Goal: Entertainment & Leisure: Consume media (video, audio)

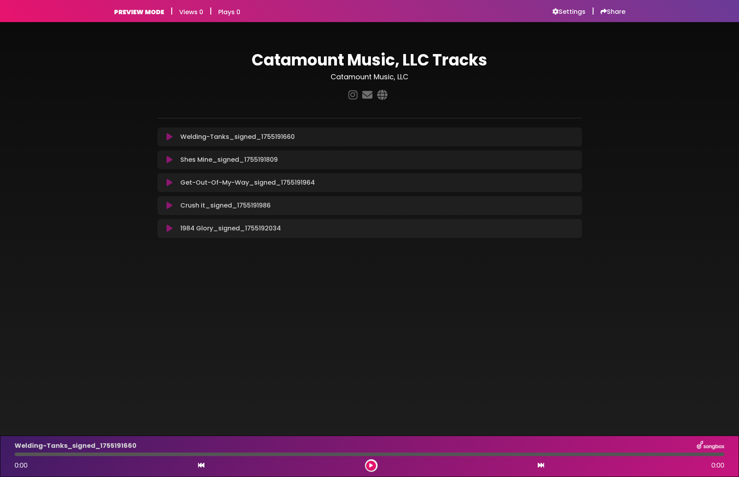
click at [169, 183] on icon at bounding box center [170, 183] width 6 height 8
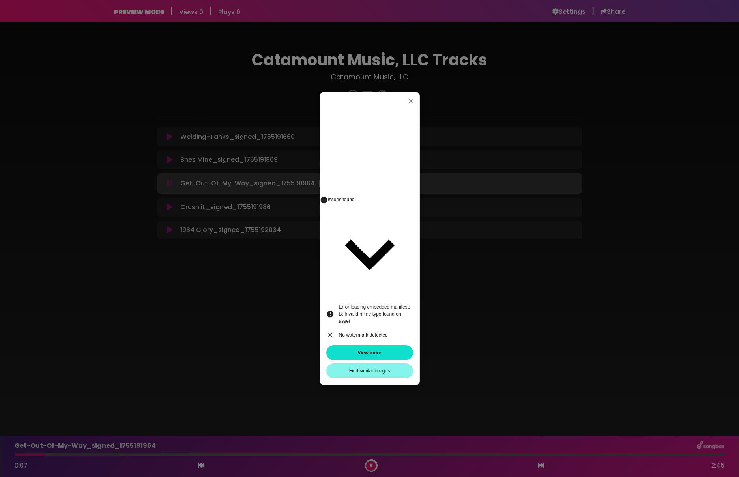
drag, startPoint x: 317, startPoint y: 184, endPoint x: 409, endPoint y: 291, distance: 141.0
click at [409, 345] on button "View more" at bounding box center [369, 352] width 87 height 15
click at [405, 270] on icon at bounding box center [369, 253] width 99 height 99
click at [412, 103] on icon "button" at bounding box center [411, 101] width 5 height 5
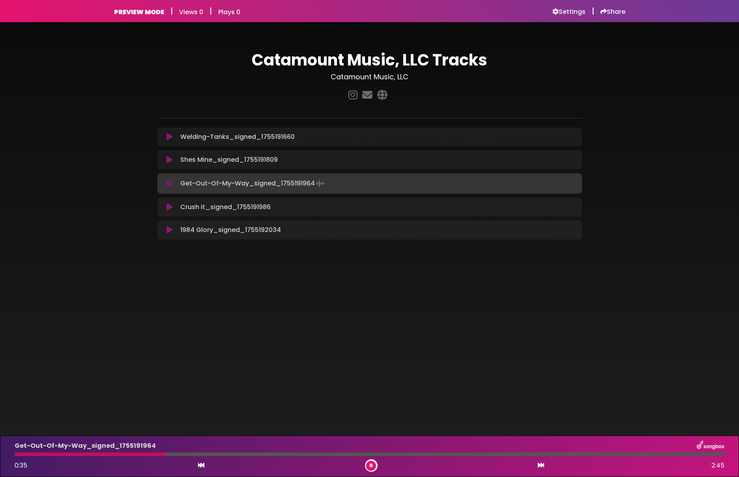
click at [214, 210] on p "Crush it_signed_1755191986 Loading Track..." at bounding box center [225, 206] width 90 height 9
click at [168, 208] on icon at bounding box center [170, 207] width 6 height 8
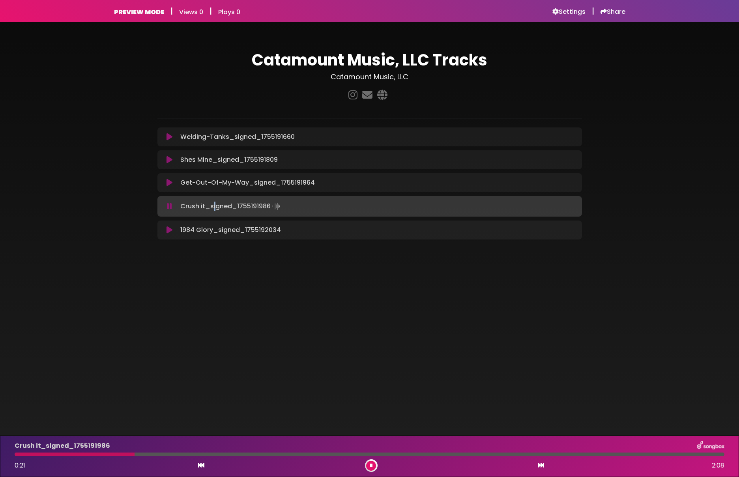
click at [169, 207] on icon at bounding box center [169, 206] width 5 height 8
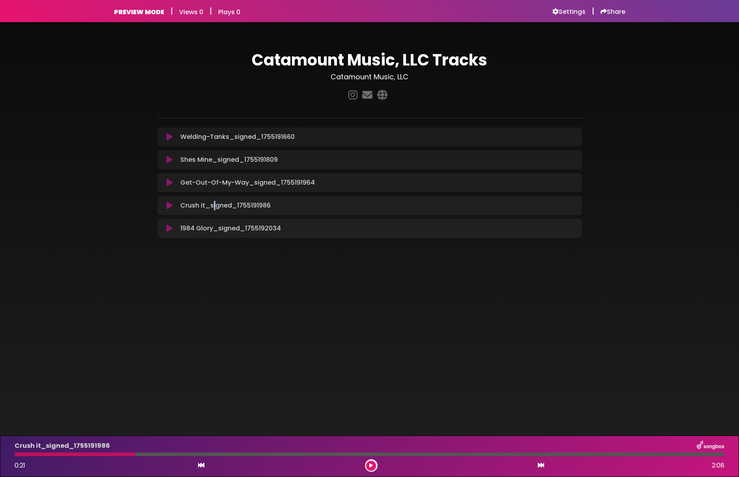
click at [171, 156] on icon at bounding box center [170, 160] width 6 height 8
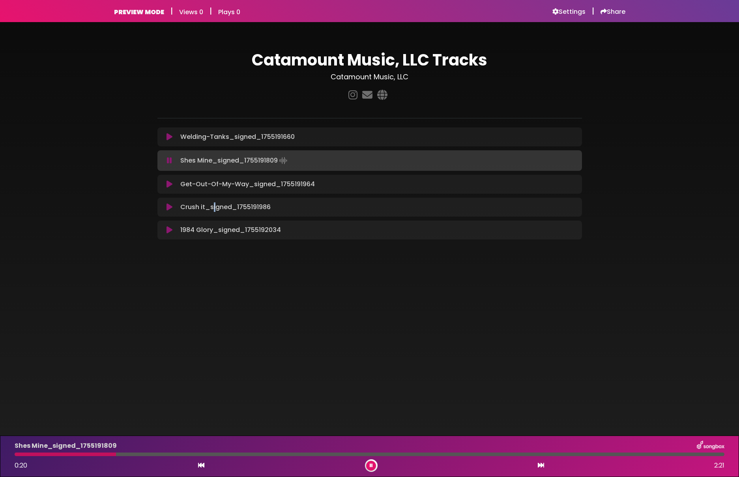
click at [171, 162] on icon at bounding box center [169, 161] width 5 height 8
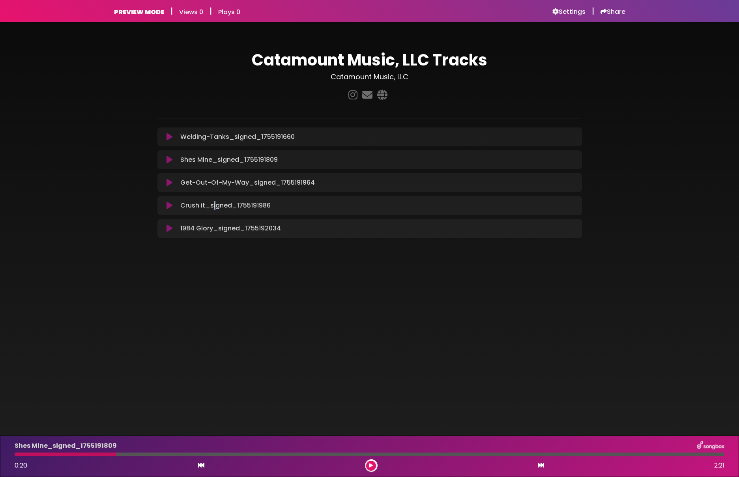
click at [167, 136] on icon at bounding box center [170, 137] width 6 height 8
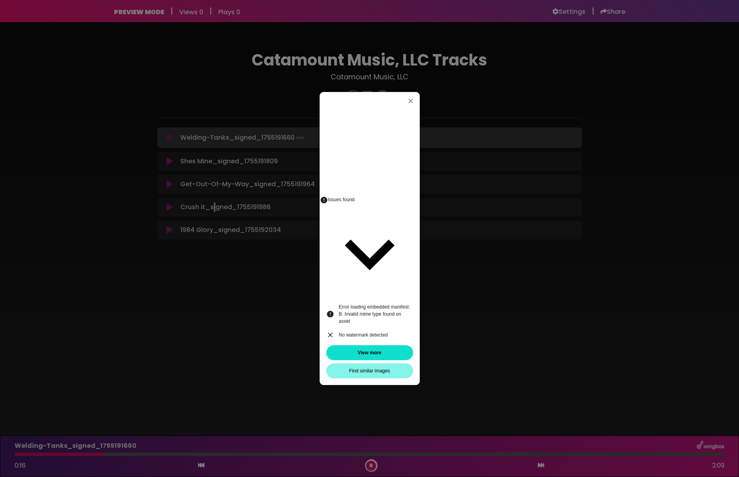
click at [403, 266] on icon at bounding box center [369, 253] width 99 height 99
click at [412, 105] on icon "button" at bounding box center [411, 101] width 8 height 8
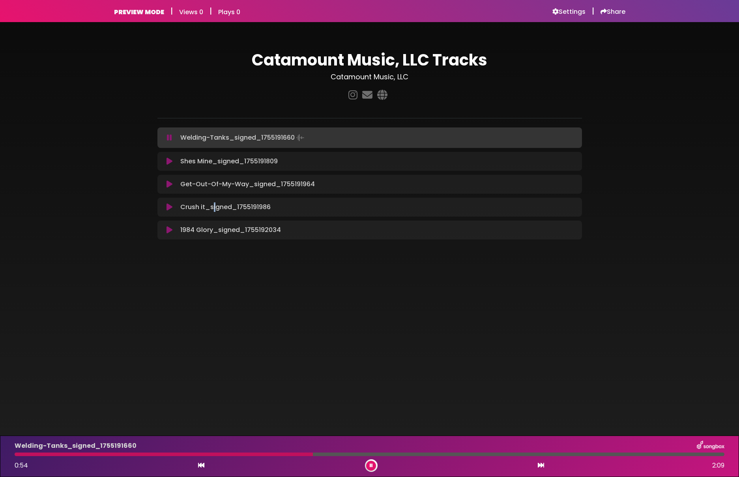
click at [373, 466] on button at bounding box center [371, 466] width 10 height 10
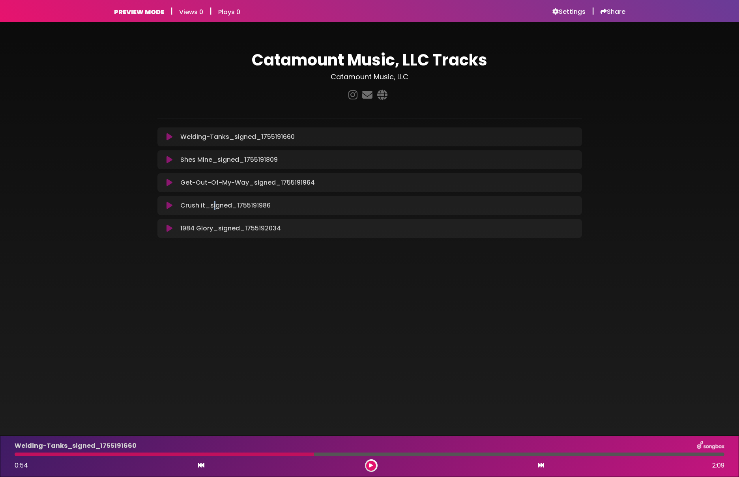
drag, startPoint x: 169, startPoint y: 229, endPoint x: 166, endPoint y: 257, distance: 27.9
click at [169, 231] on icon at bounding box center [170, 229] width 6 height 8
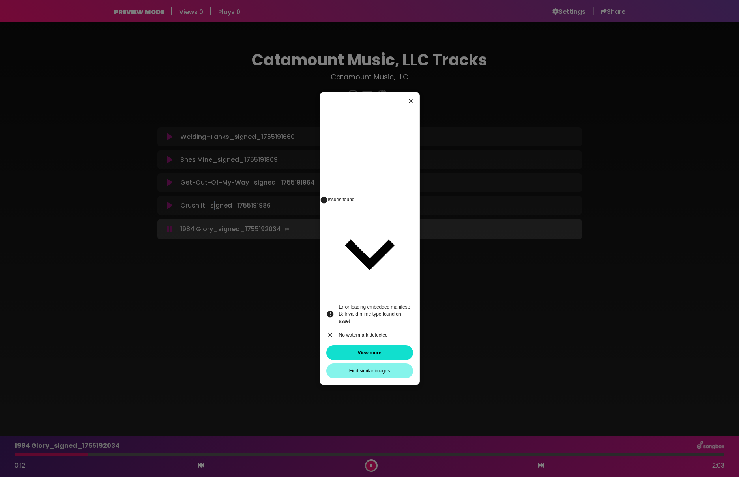
click at [411, 103] on icon "button" at bounding box center [411, 101] width 5 height 5
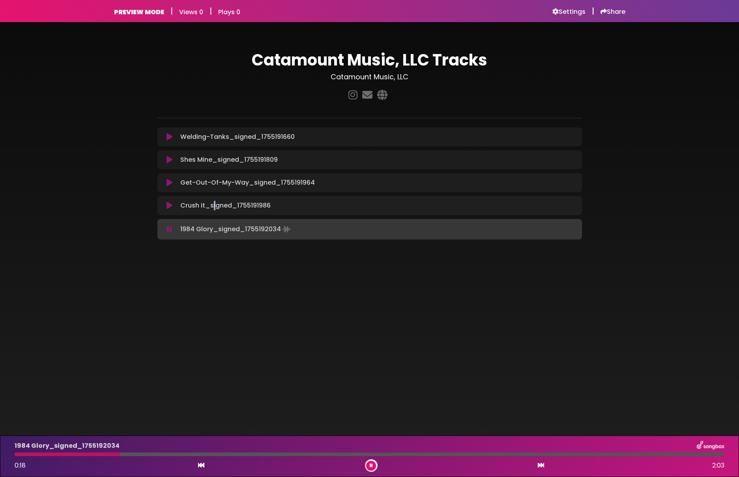
click at [171, 228] on icon at bounding box center [169, 229] width 5 height 8
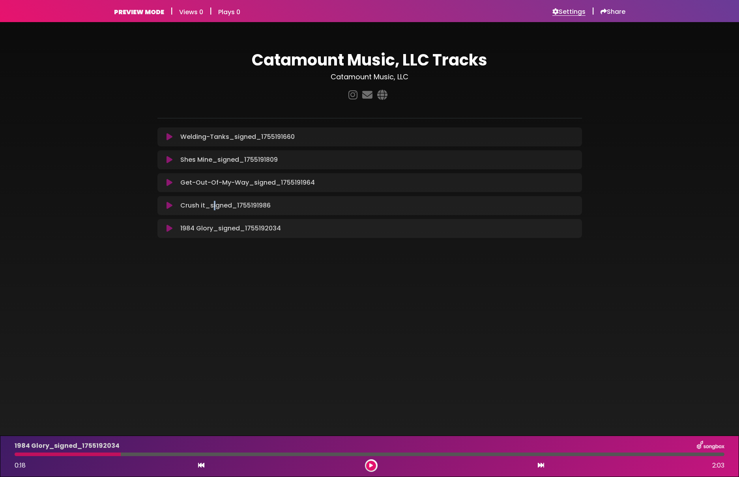
click at [570, 14] on h6 "Settings" at bounding box center [569, 12] width 33 height 8
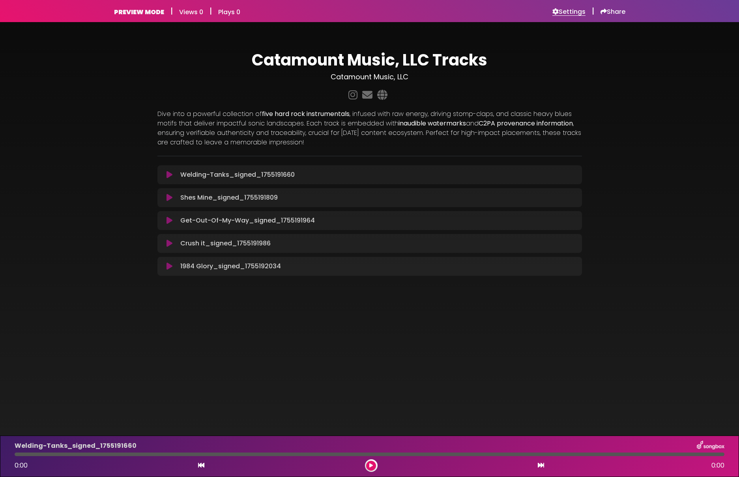
click at [562, 9] on h6 "Settings" at bounding box center [569, 12] width 33 height 8
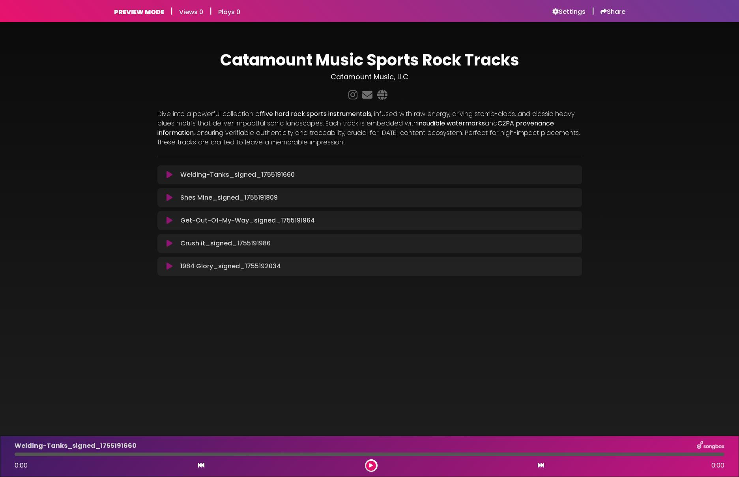
click at [247, 64] on h1 "Catamount Music Sports Rock Tracks" at bounding box center [369, 60] width 425 height 19
click at [569, 11] on h6 "Settings" at bounding box center [569, 12] width 33 height 8
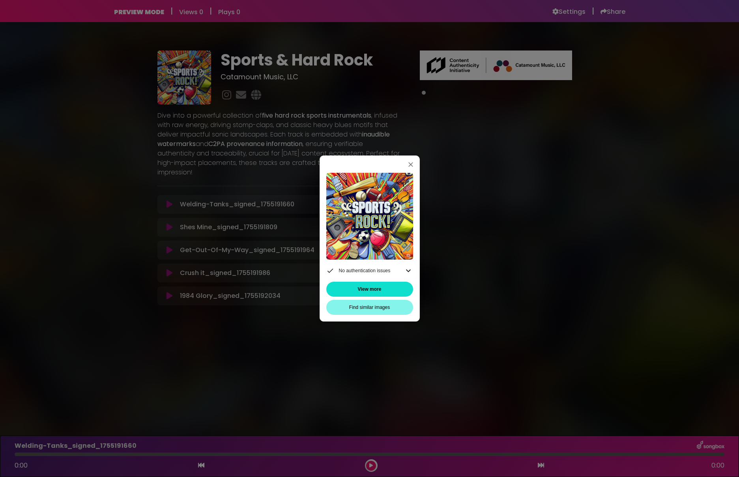
click at [407, 270] on icon at bounding box center [408, 270] width 9 height 9
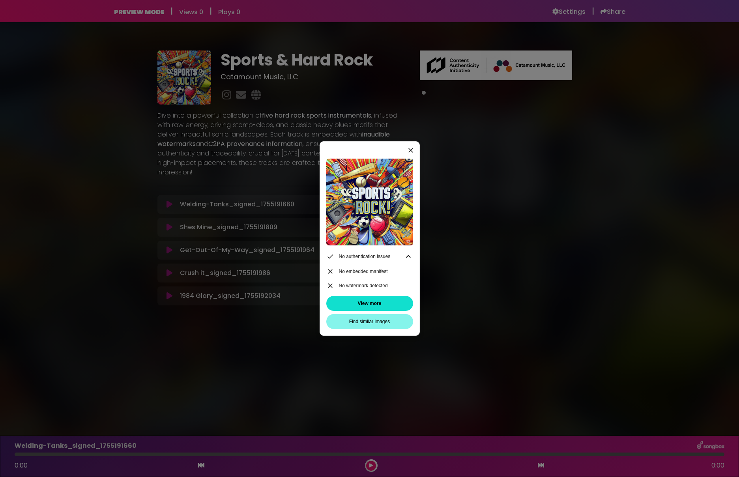
click at [410, 150] on icon "button" at bounding box center [411, 150] width 5 height 5
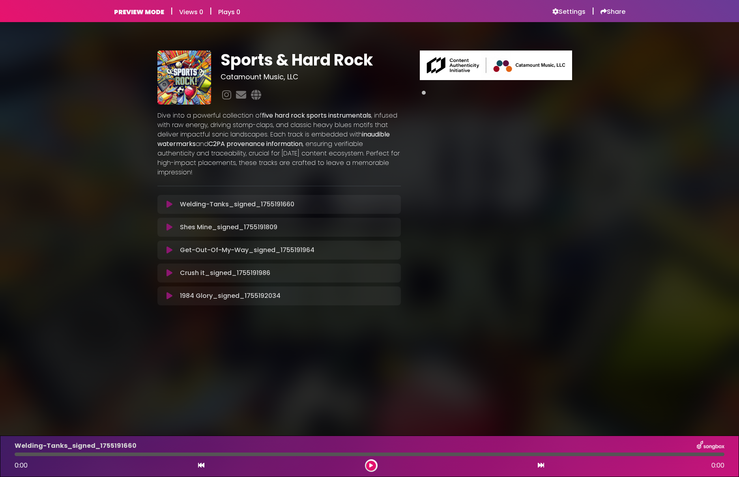
click at [425, 95] on span at bounding box center [424, 93] width 4 height 4
click at [424, 93] on span at bounding box center [424, 93] width 4 height 4
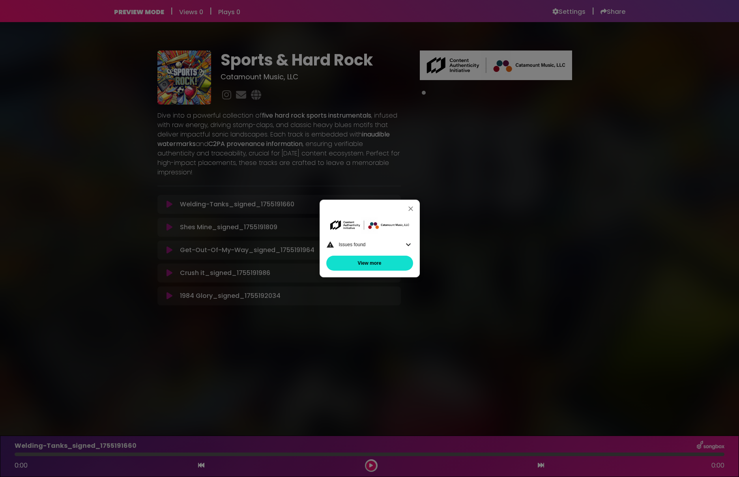
click at [410, 244] on icon at bounding box center [408, 245] width 5 height 3
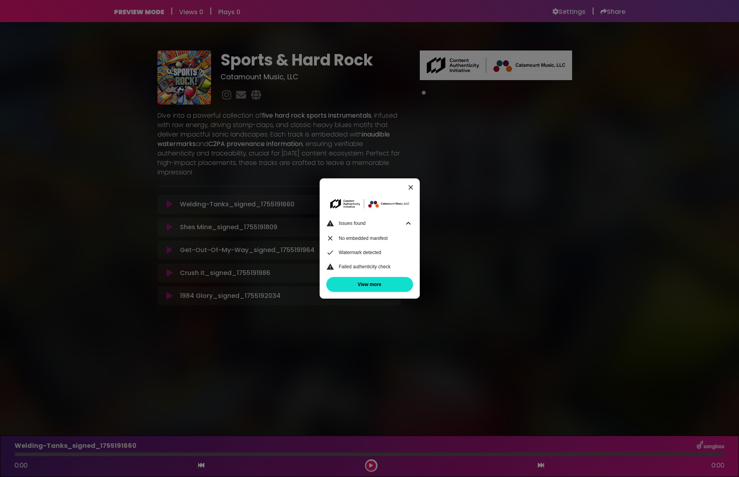
click at [412, 186] on icon "button" at bounding box center [411, 187] width 5 height 5
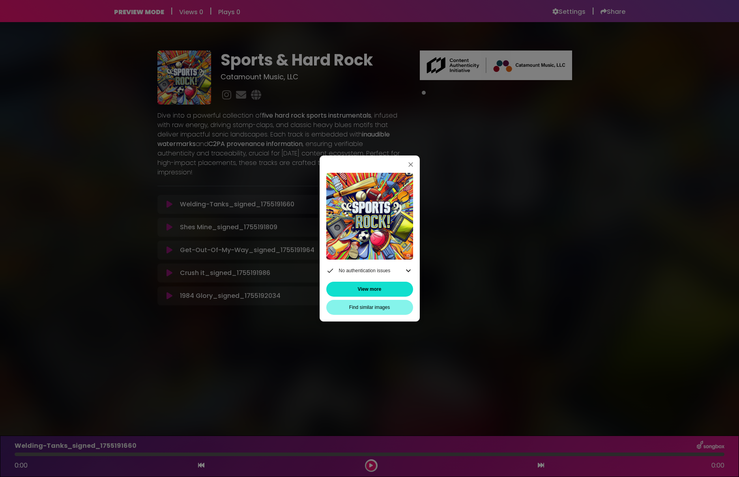
click at [408, 268] on icon at bounding box center [408, 270] width 9 height 9
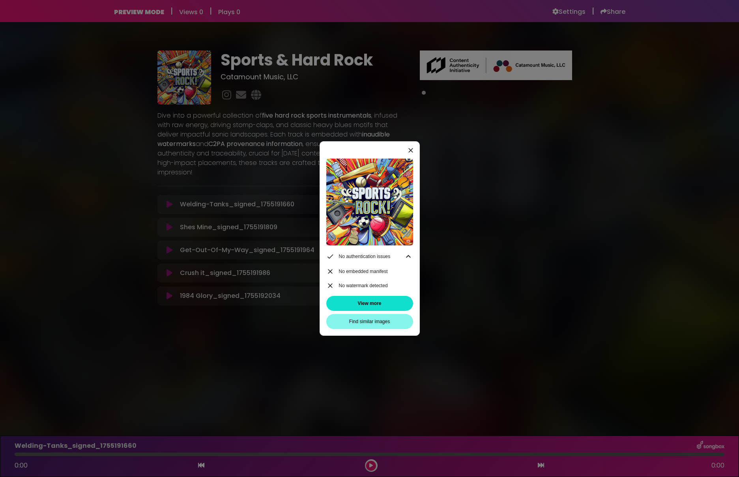
click at [410, 150] on icon "button" at bounding box center [411, 150] width 5 height 5
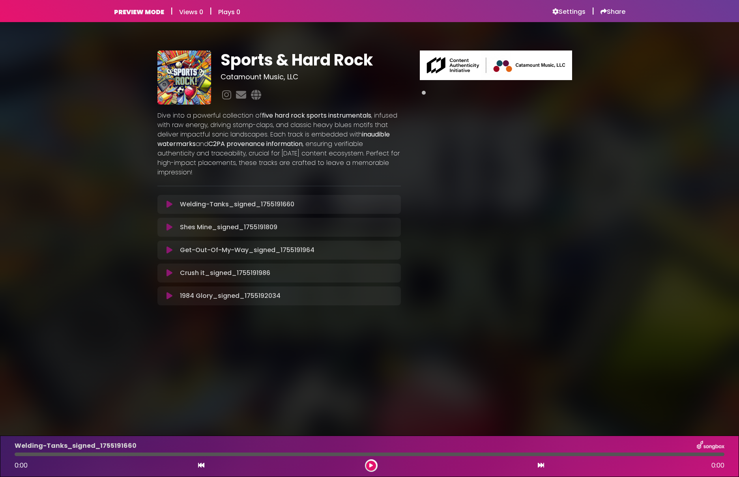
click at [424, 92] on span at bounding box center [424, 93] width 4 height 4
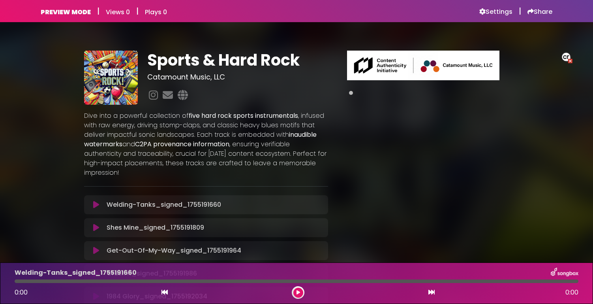
click at [567, 56] on div "Sports & Hard Rock Catamount Music, LLC and ×" at bounding box center [296, 175] width 593 height 287
click at [569, 62] on div "Sports & Hard Rock Catamount Music, LLC and ×" at bounding box center [296, 175] width 593 height 287
click at [566, 57] on div "Sports & Hard Rock Catamount Music, LLC and ×" at bounding box center [296, 175] width 593 height 287
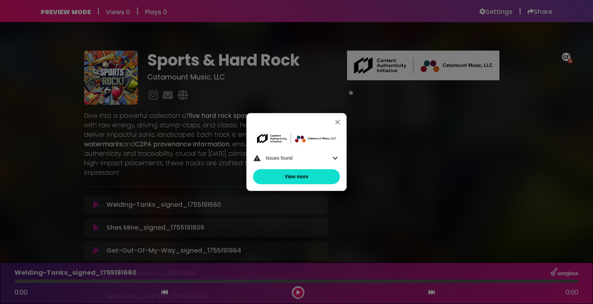
click at [333, 156] on icon at bounding box center [334, 157] width 9 height 9
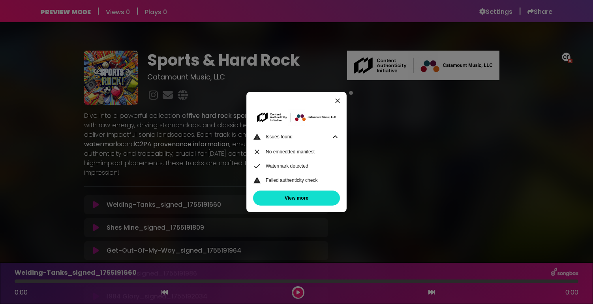
click at [335, 99] on icon "button" at bounding box center [338, 101] width 8 height 8
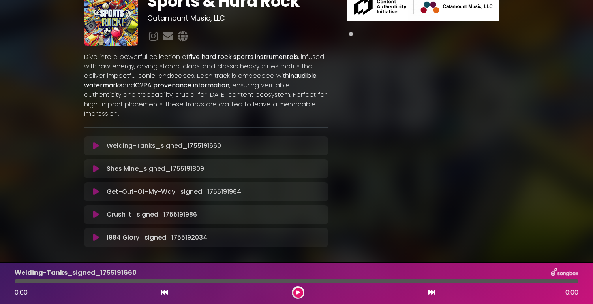
scroll to position [60, 0]
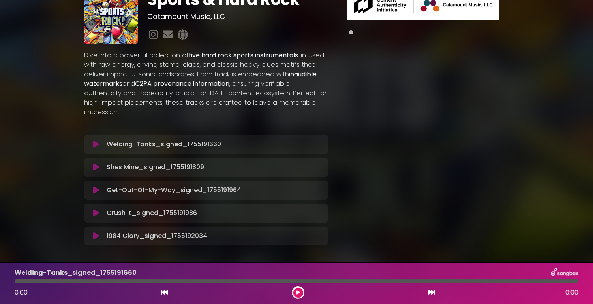
click at [96, 146] on icon at bounding box center [96, 144] width 6 height 8
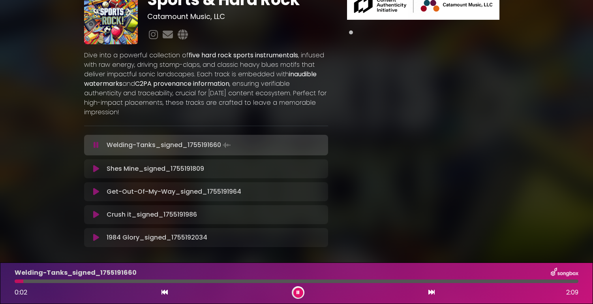
click at [96, 189] on icon at bounding box center [96, 191] width 6 height 8
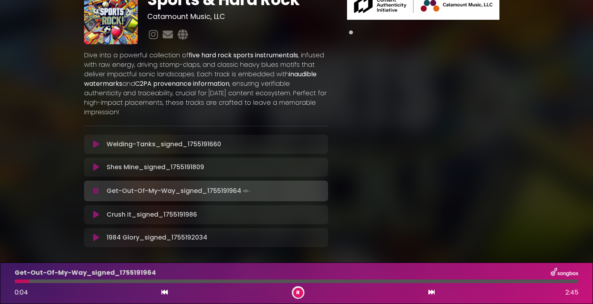
click at [66, 87] on div "Sports & Hard Rock Catamount Music, LLC and" at bounding box center [296, 115] width 521 height 289
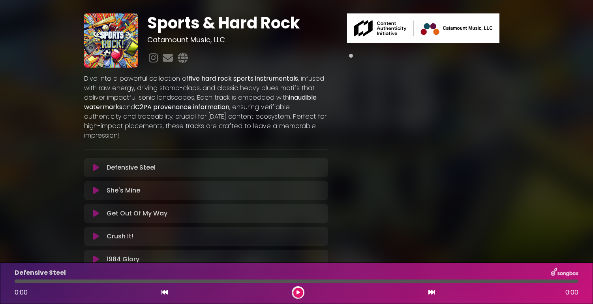
scroll to position [38, 0]
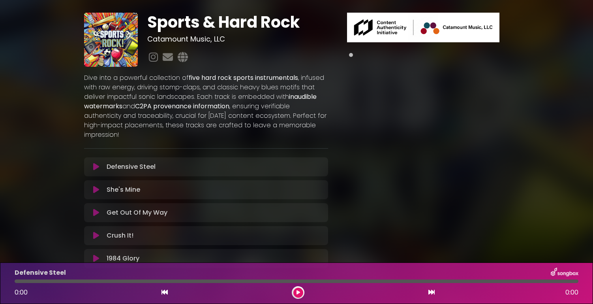
click at [95, 165] on icon at bounding box center [96, 167] width 6 height 8
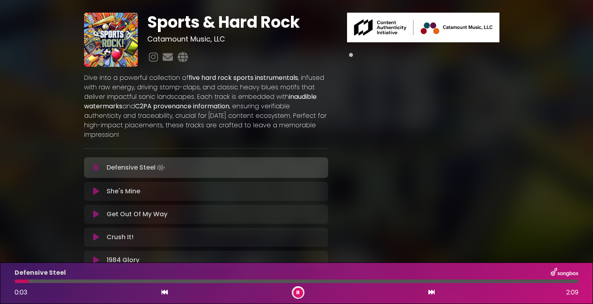
click at [96, 169] on icon at bounding box center [96, 167] width 5 height 8
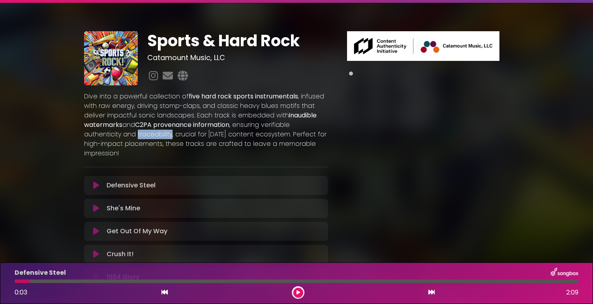
scroll to position [19, 0]
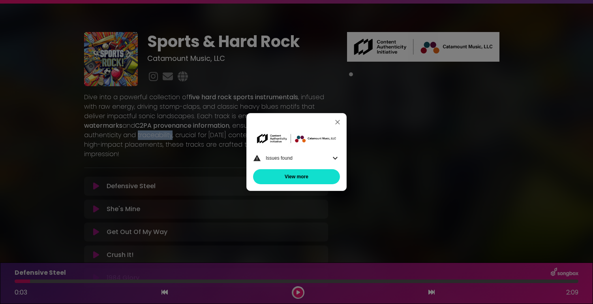
click at [334, 155] on icon at bounding box center [334, 157] width 9 height 9
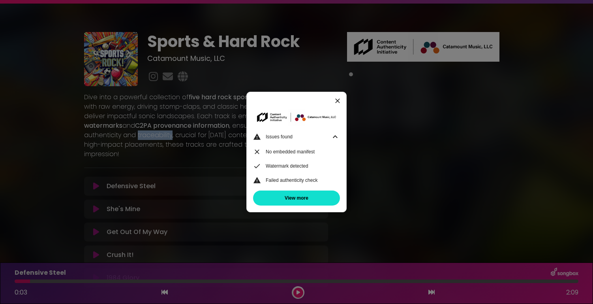
click at [337, 101] on icon "button" at bounding box center [338, 101] width 8 height 8
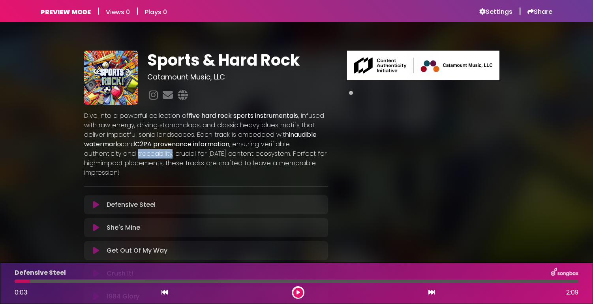
scroll to position [94, 0]
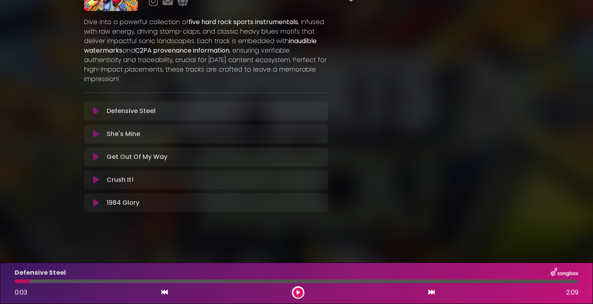
click at [209, 62] on p "Dive into a powerful collection of five hard rock sports instrumentals , infuse…" at bounding box center [206, 50] width 244 height 66
click at [97, 135] on icon at bounding box center [96, 134] width 6 height 8
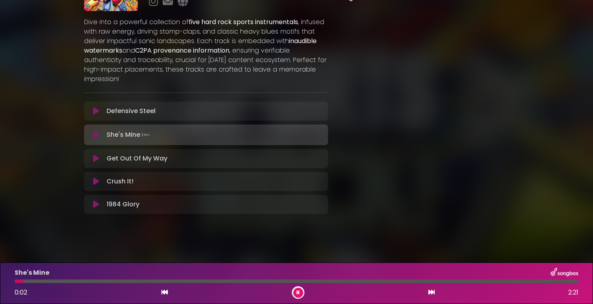
click at [299, 293] on icon at bounding box center [297, 292] width 3 height 5
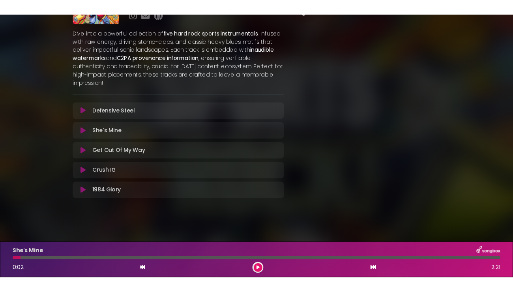
scroll to position [0, 0]
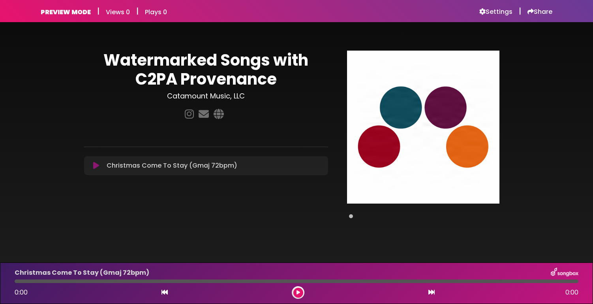
click at [96, 166] on icon at bounding box center [96, 165] width 6 height 8
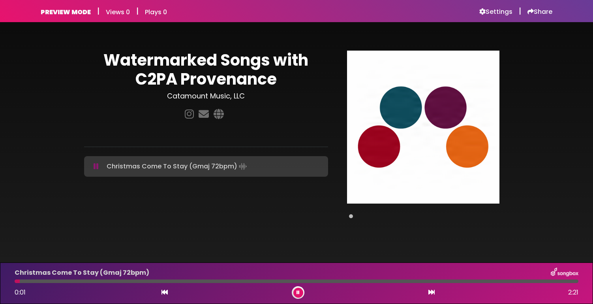
click at [96, 166] on icon at bounding box center [96, 166] width 5 height 8
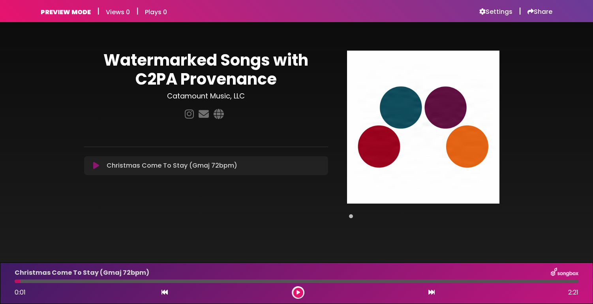
click at [96, 166] on icon at bounding box center [96, 165] width 6 height 8
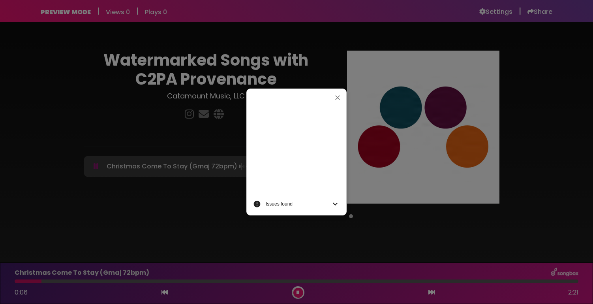
click at [96, 166] on div "Inspecting image: Issues found Error loading embedded manifest: B: Invalid mime…" at bounding box center [296, 152] width 593 height 304
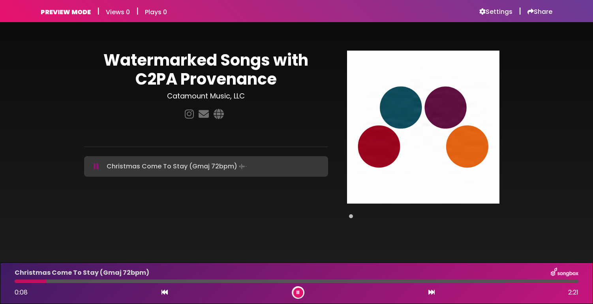
click at [95, 167] on icon at bounding box center [96, 166] width 5 height 8
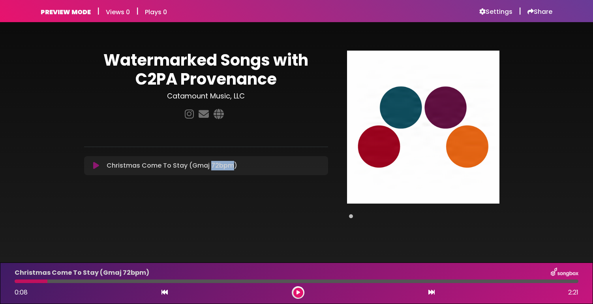
click at [95, 165] on icon at bounding box center [96, 165] width 6 height 8
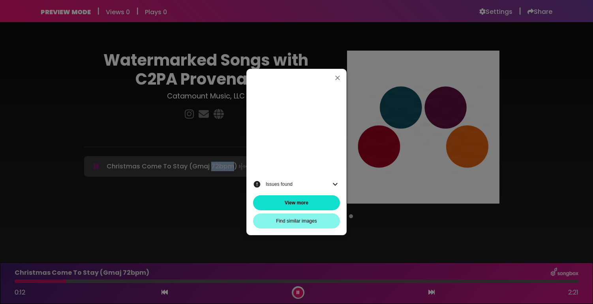
click at [332, 183] on icon at bounding box center [334, 183] width 9 height 9
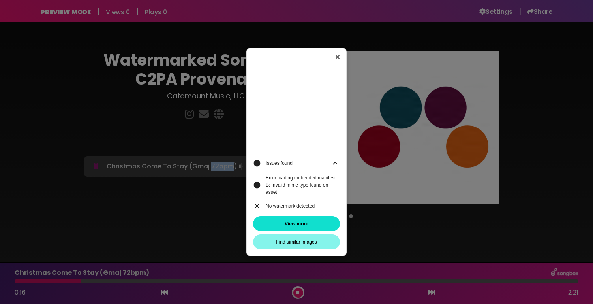
click at [337, 57] on icon "button" at bounding box center [337, 56] width 5 height 5
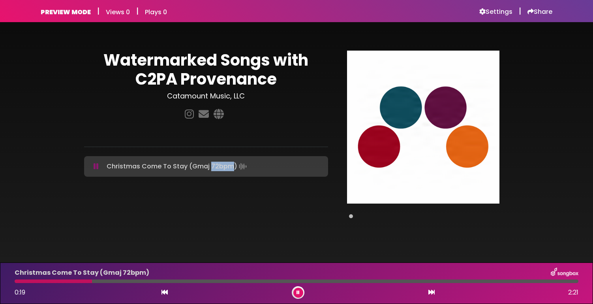
click at [96, 165] on icon at bounding box center [96, 166] width 5 height 8
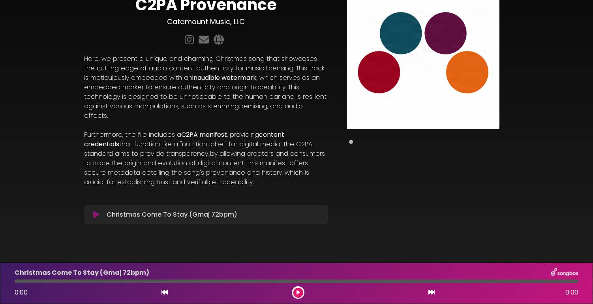
scroll to position [76, 0]
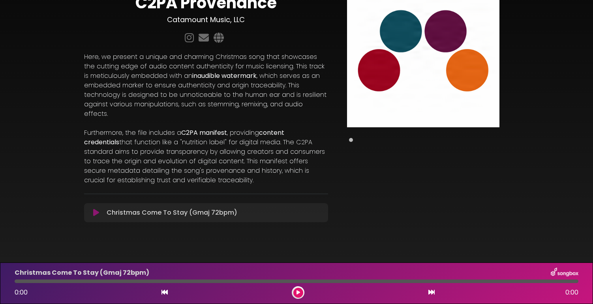
click at [94, 208] on icon at bounding box center [96, 212] width 6 height 8
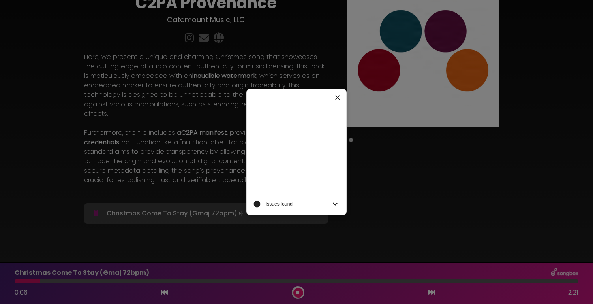
click at [336, 97] on icon "button" at bounding box center [338, 98] width 8 height 8
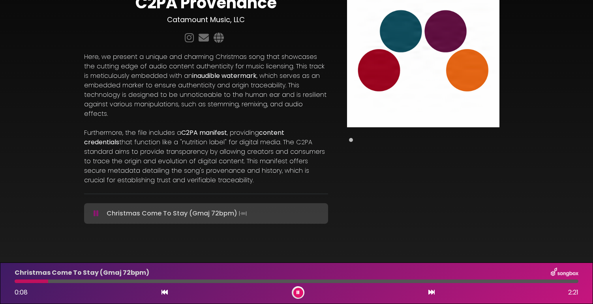
click at [96, 209] on icon at bounding box center [96, 213] width 5 height 8
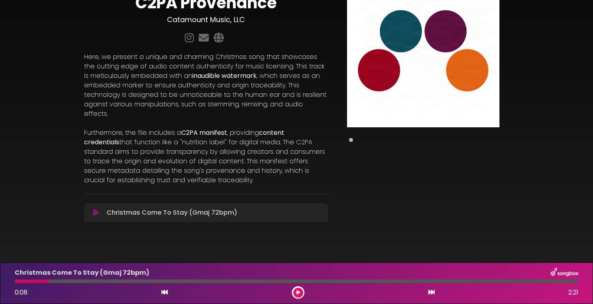
click at [41, 131] on div "Watermarked Songs with C2PA Provenance Catamount Music, LLC" at bounding box center [296, 94] width 521 height 279
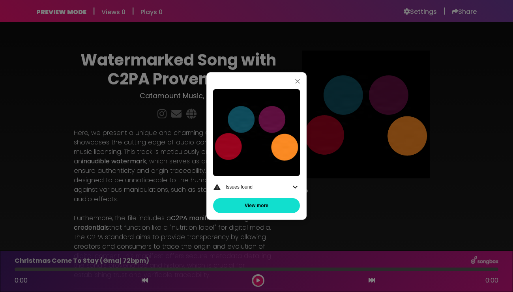
click at [295, 187] on icon at bounding box center [295, 187] width 5 height 3
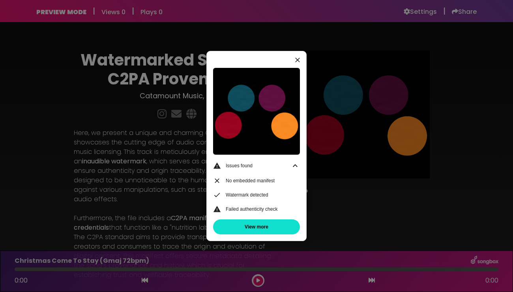
click at [295, 58] on icon "button" at bounding box center [298, 60] width 8 height 8
